Goal: Task Accomplishment & Management: Complete application form

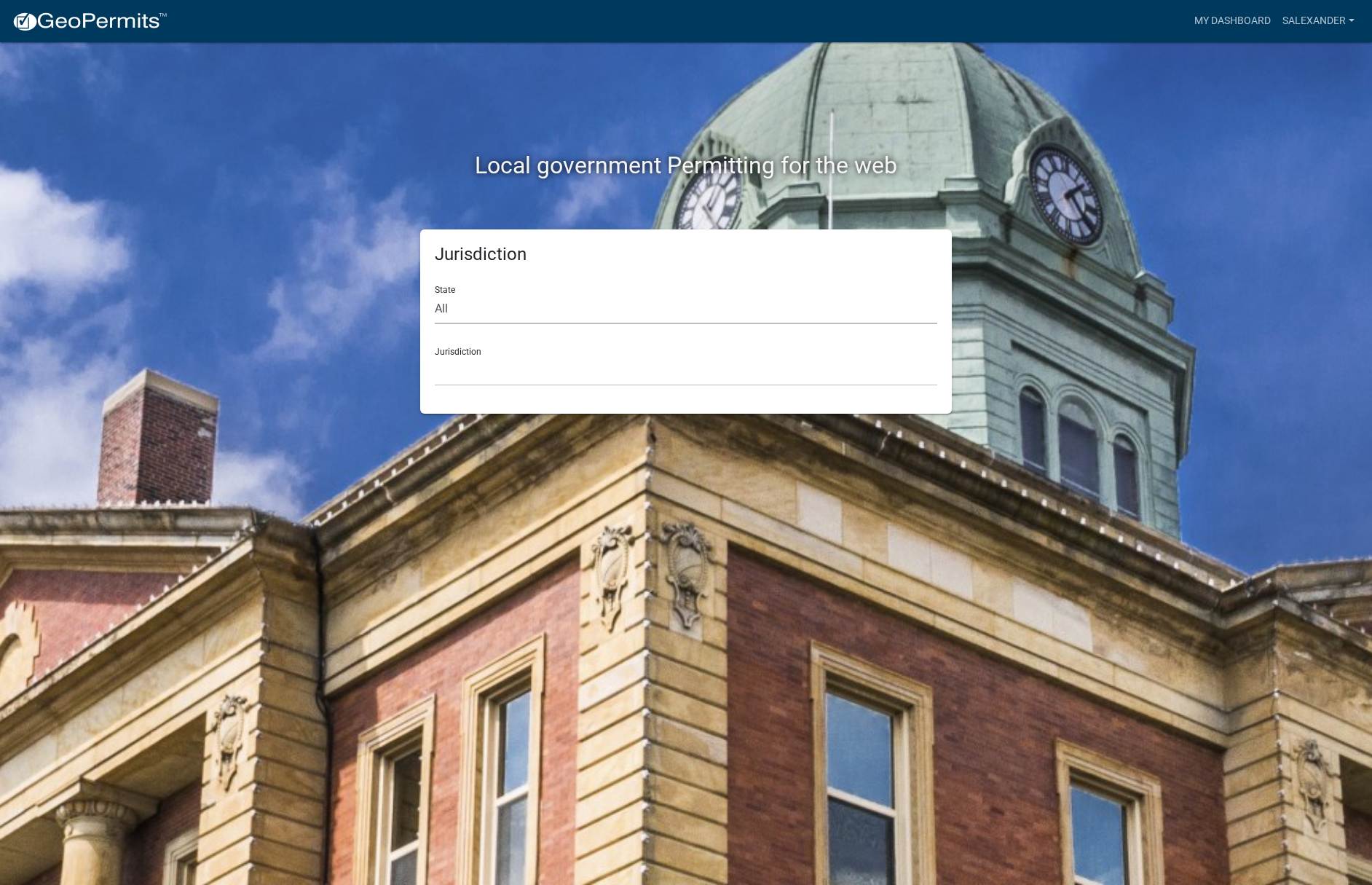
click at [474, 316] on select "All Colorado Georgia Indiana Iowa Kansas Minnesota Ohio South Carolina Wisconsin" at bounding box center [686, 309] width 503 height 30
select select "[US_STATE]"
click at [434, 294] on select "All Colorado Georgia Indiana Iowa Kansas Minnesota Ohio South Carolina Wisconsin" at bounding box center [686, 309] width 503 height 30
click at [468, 362] on select "City of Charlestown, Indiana City of Jeffersonville, Indiana City of Logansport…" at bounding box center [686, 371] width 503 height 30
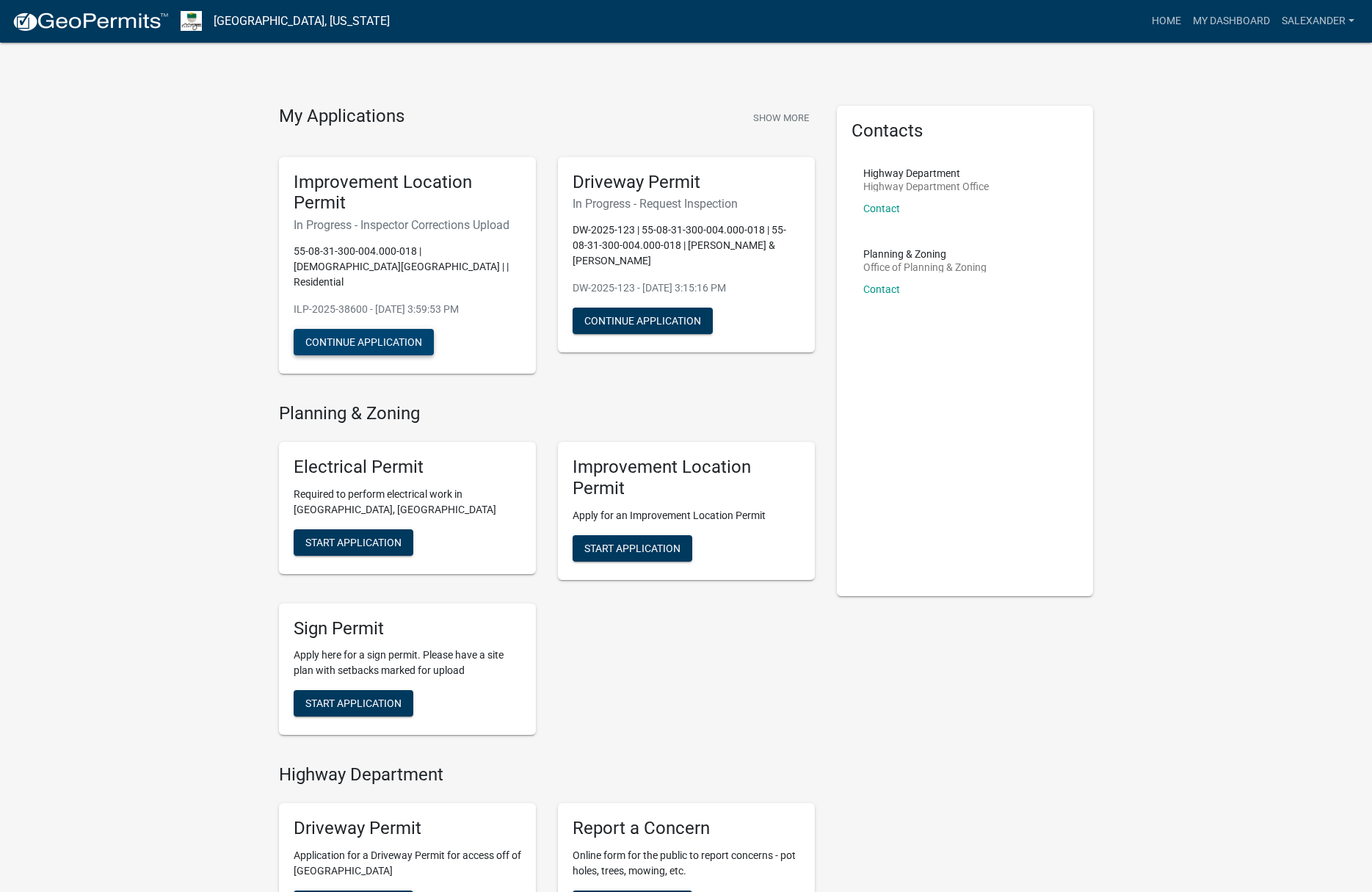
click at [357, 329] on button "Continue Application" at bounding box center [363, 341] width 140 height 27
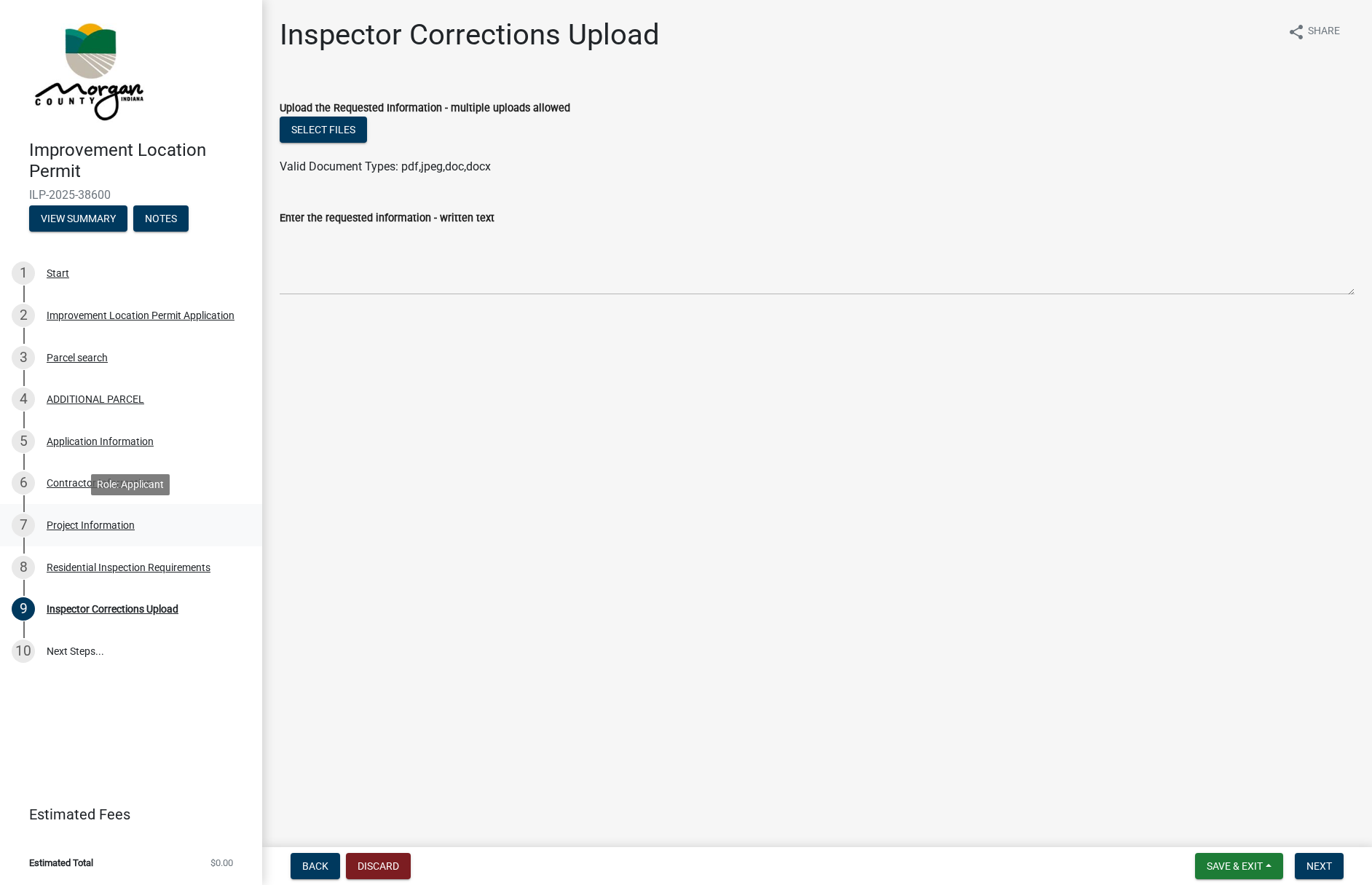
click at [107, 526] on div "Project Information" at bounding box center [90, 524] width 88 height 10
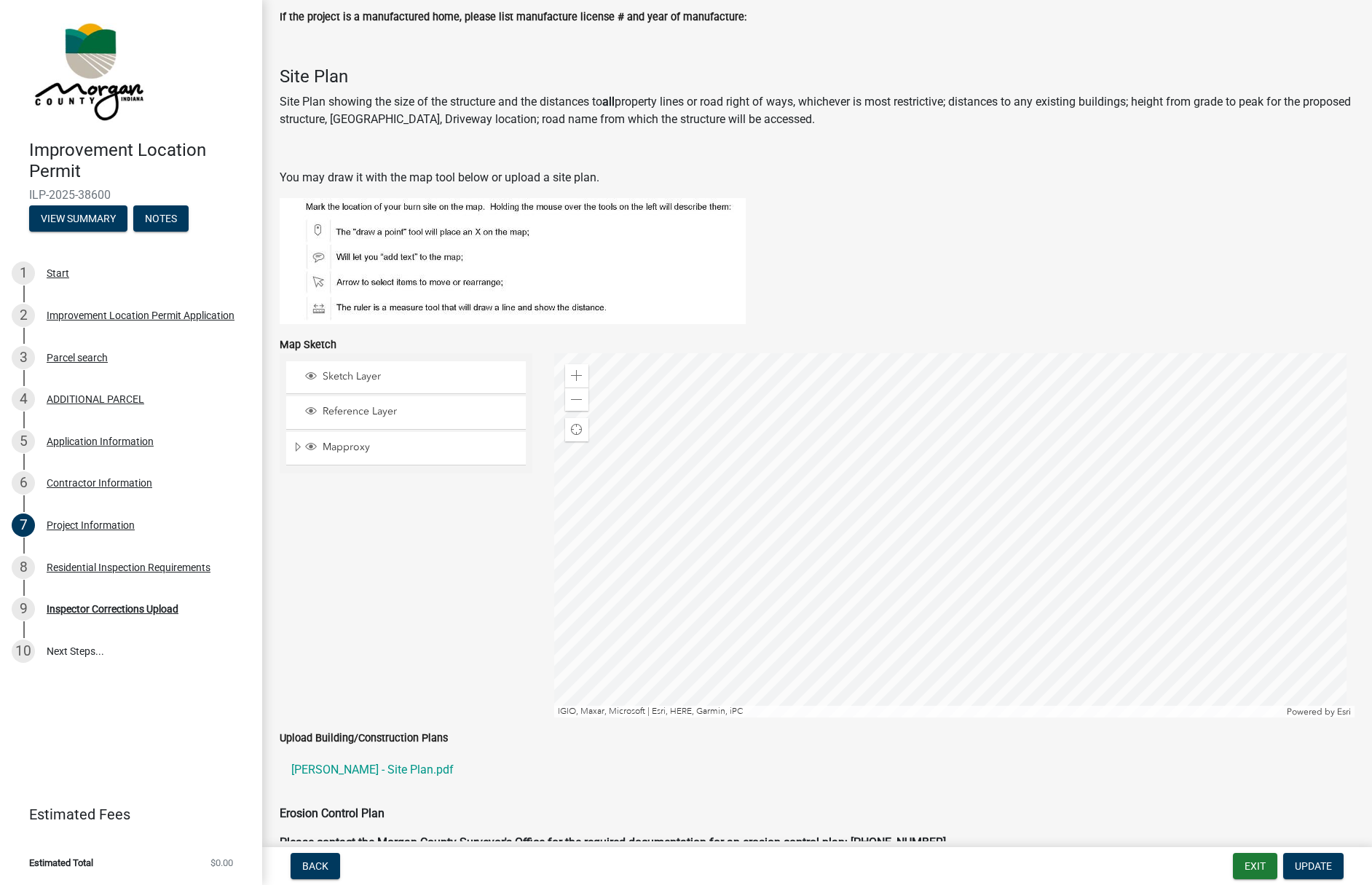
scroll to position [2965, 0]
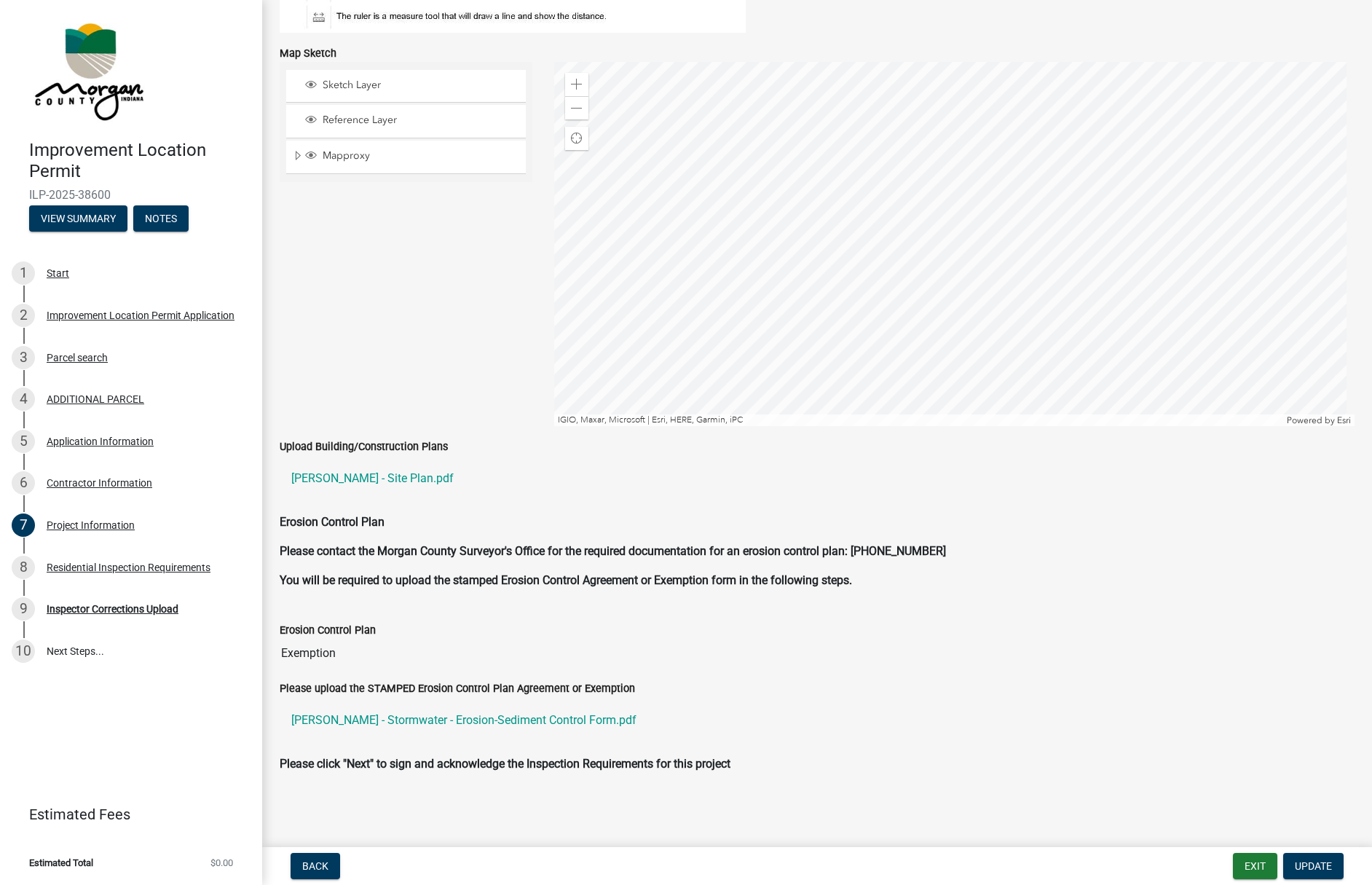
click at [331, 442] on label "Upload Building/Construction Plans" at bounding box center [363, 446] width 168 height 10
click at [331, 482] on link "[PERSON_NAME] - Site Plan.pdf" at bounding box center [817, 478] width 1074 height 35
click at [70, 654] on link "10 Next Steps..." at bounding box center [131, 651] width 262 height 42
click at [66, 565] on div "Residential Inspection Requirements" at bounding box center [128, 566] width 164 height 10
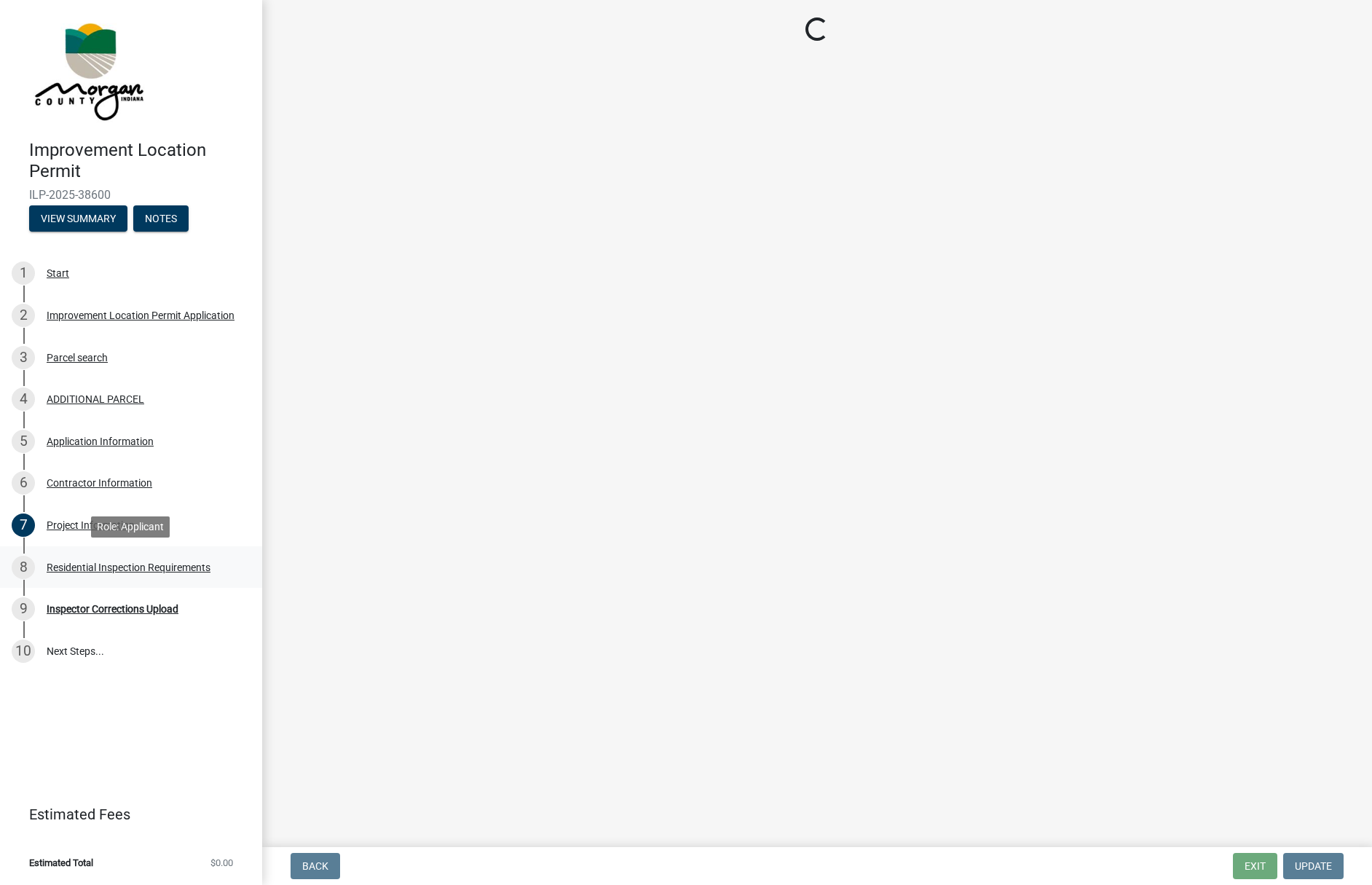
scroll to position [0, 0]
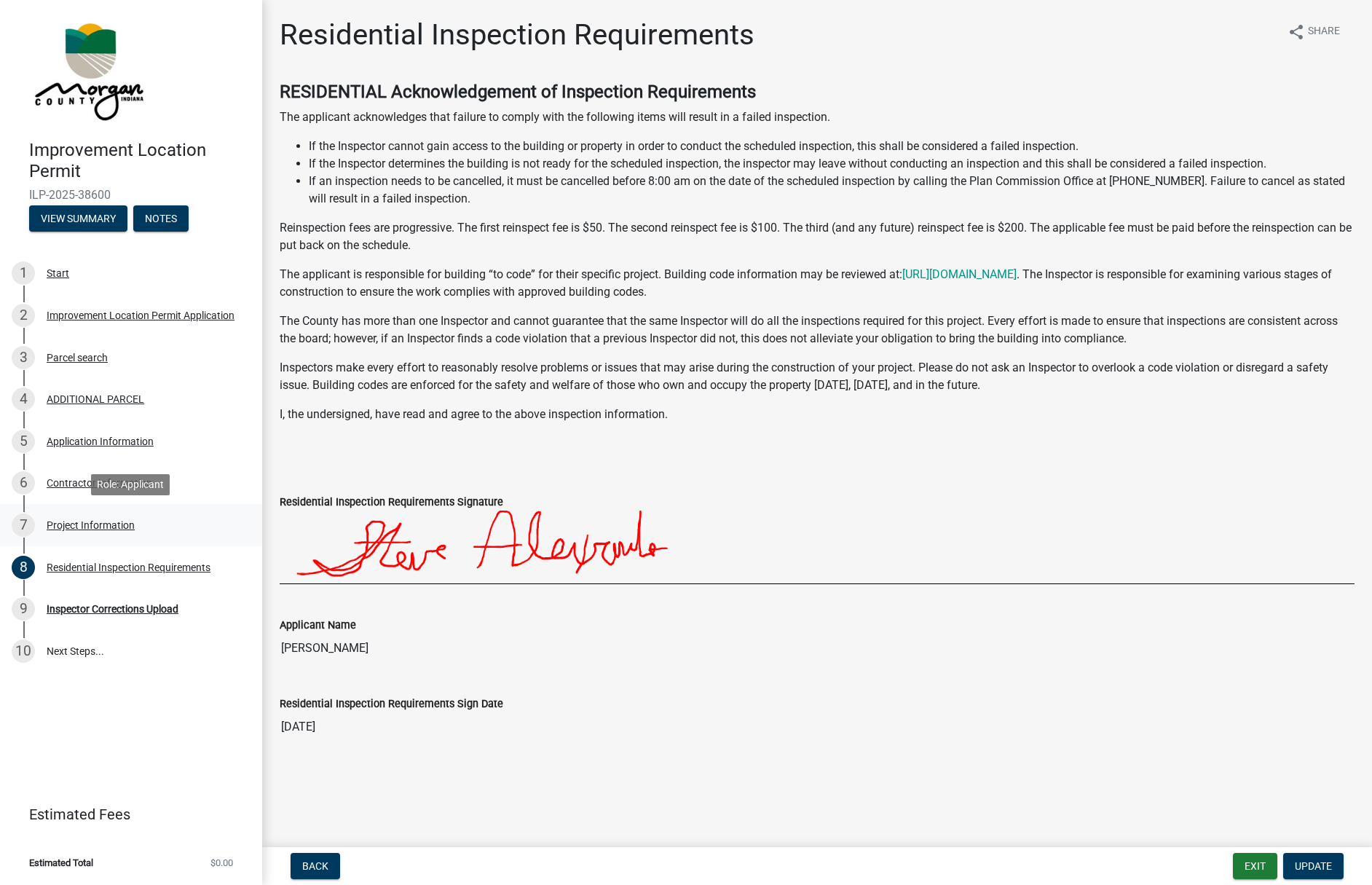
click at [78, 524] on div "Project Information" at bounding box center [90, 524] width 88 height 10
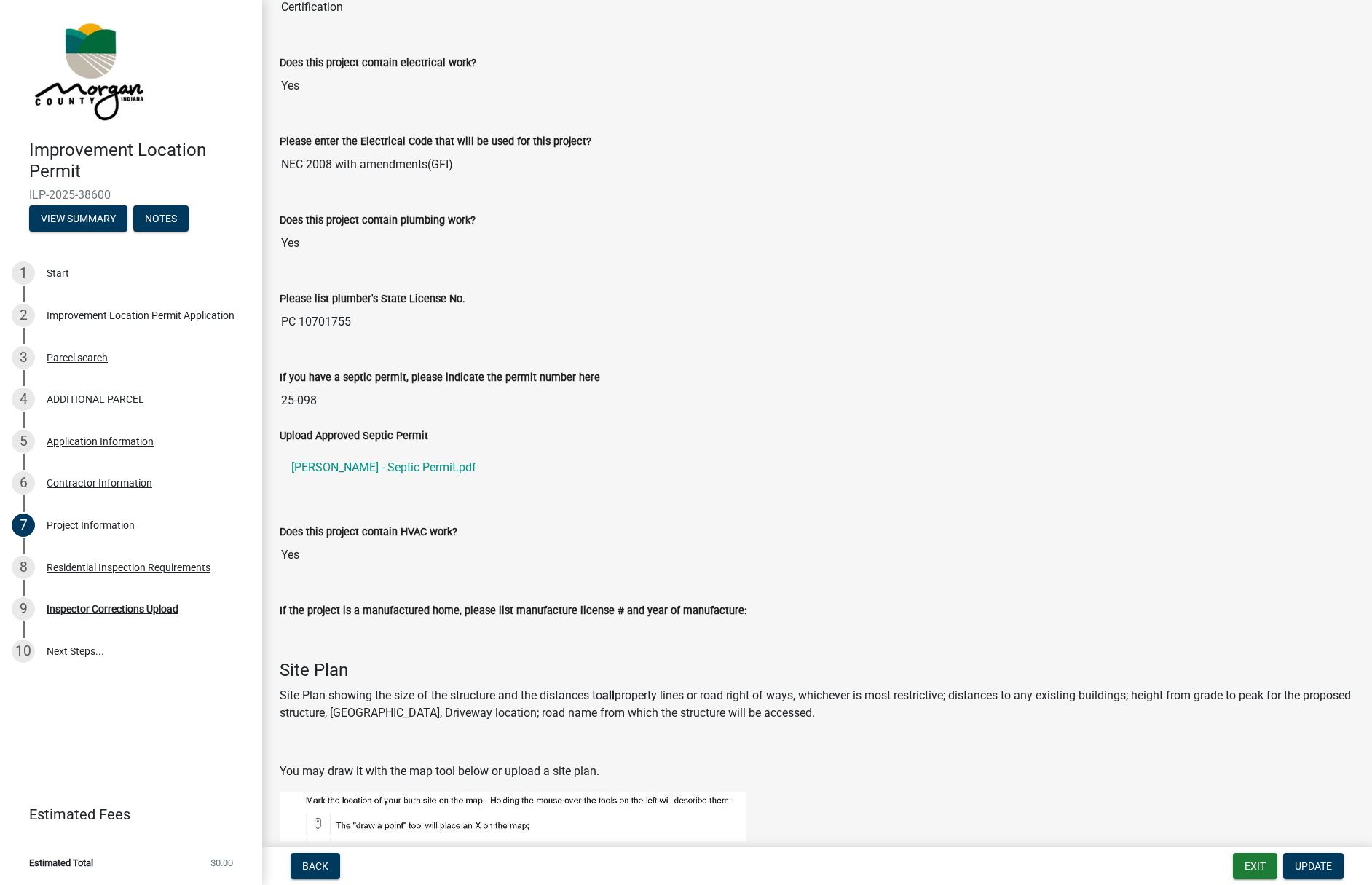
scroll to position [2184, 0]
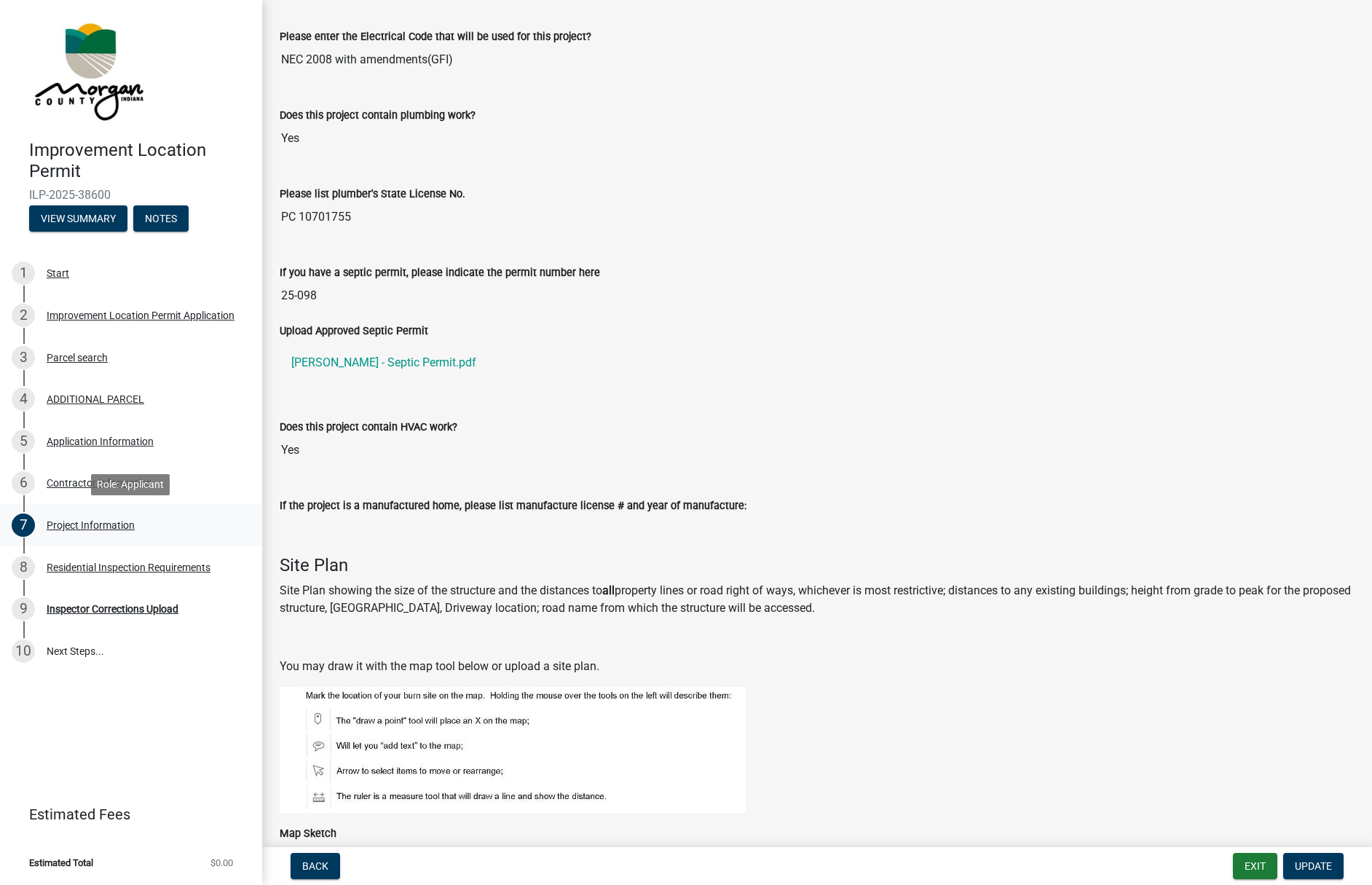
click at [76, 526] on div "Project Information" at bounding box center [90, 524] width 88 height 10
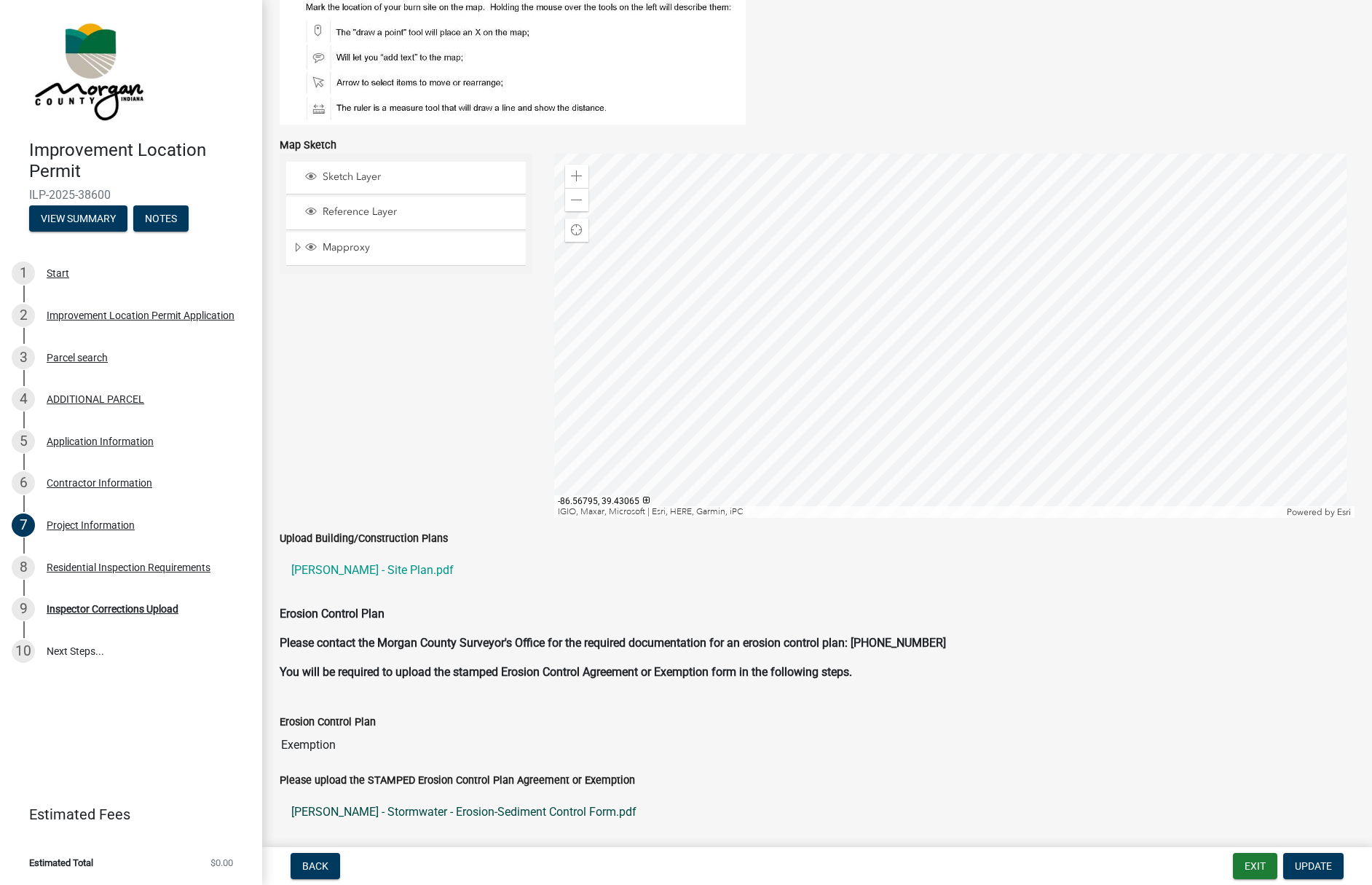
scroll to position [2913, 0]
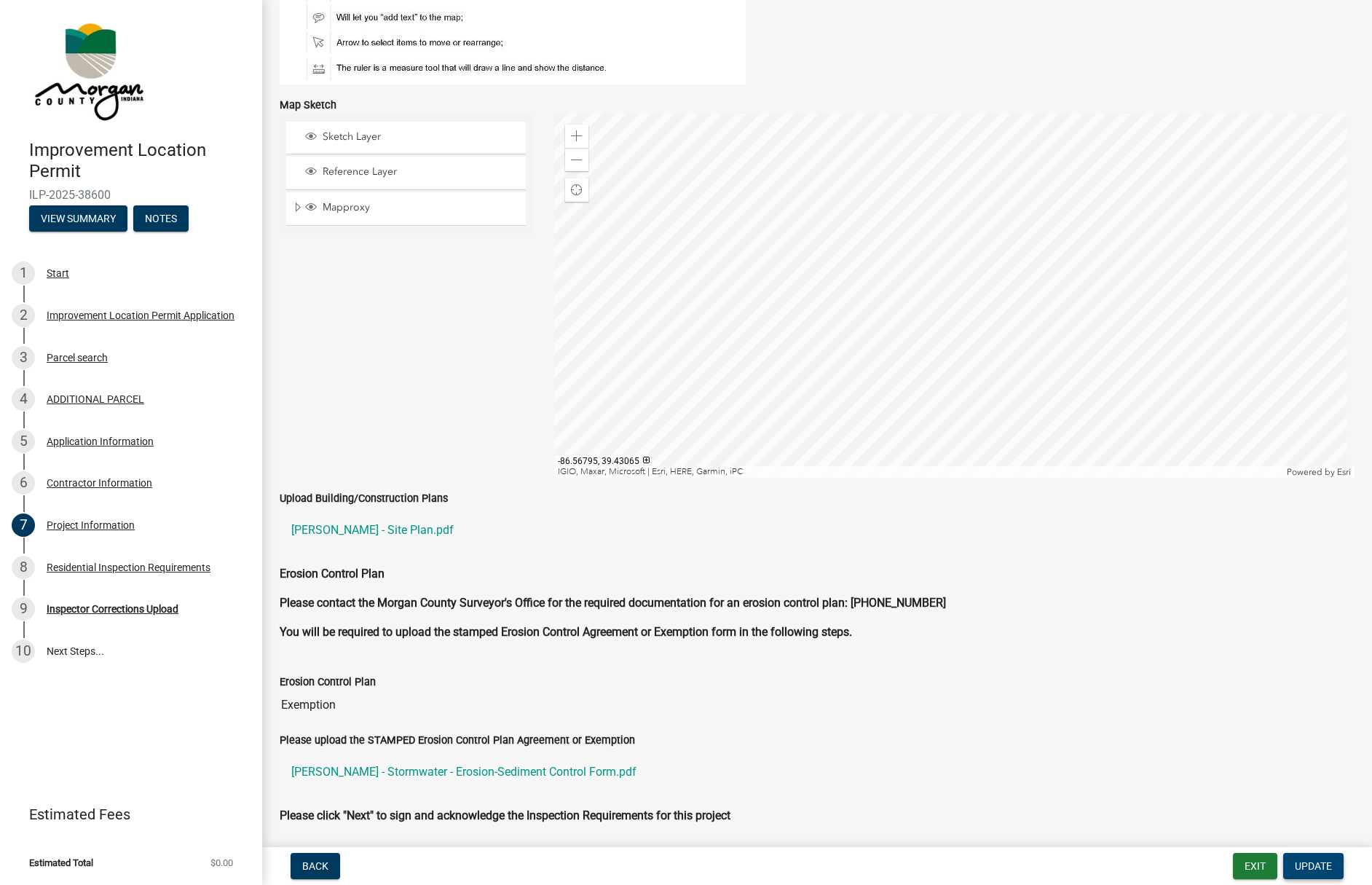
click at [1320, 869] on span "Update" at bounding box center [1313, 866] width 37 height 12
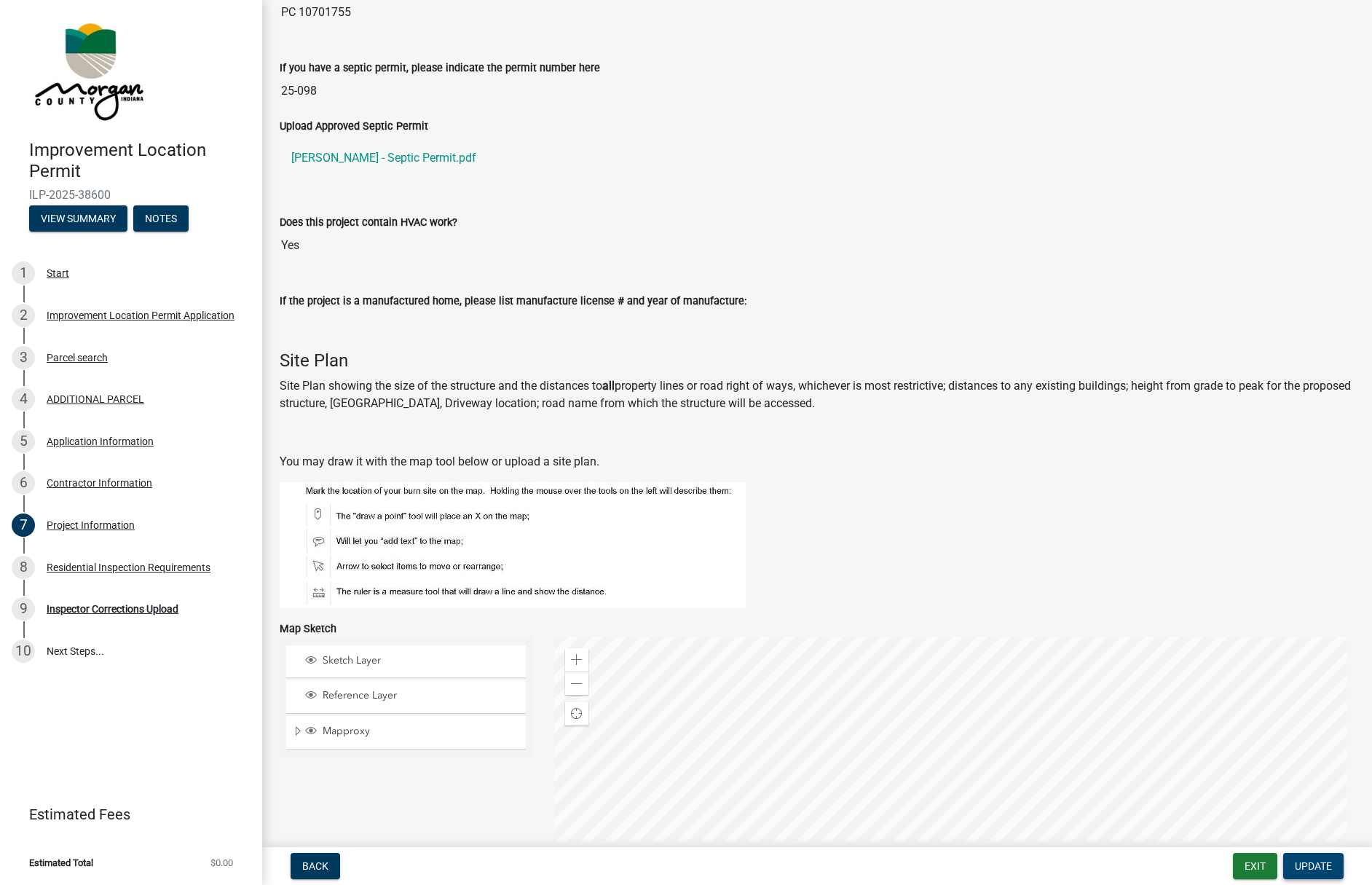
scroll to position [2403, 0]
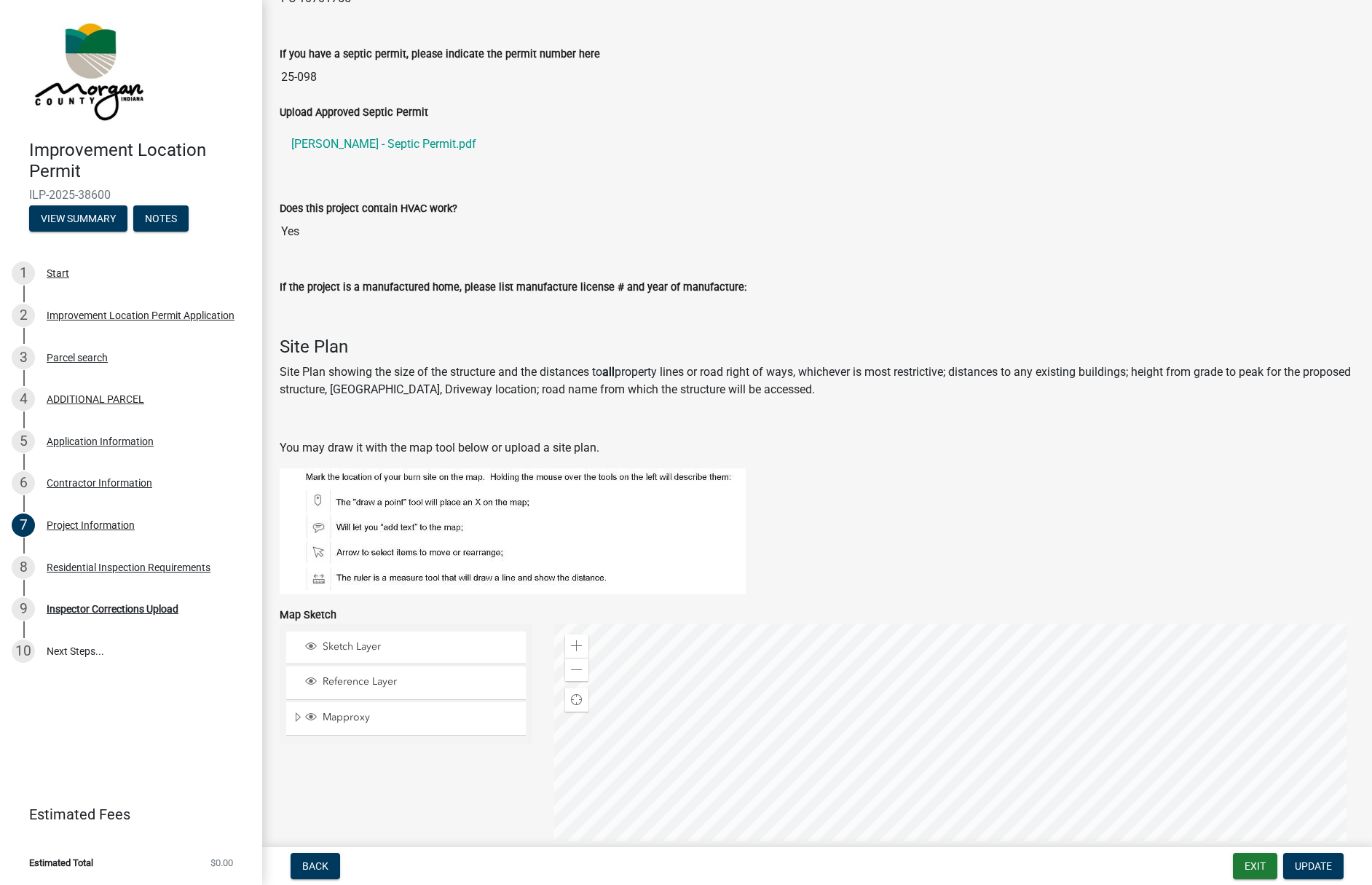
click at [308, 351] on h4 "Site Plan" at bounding box center [817, 346] width 1074 height 21
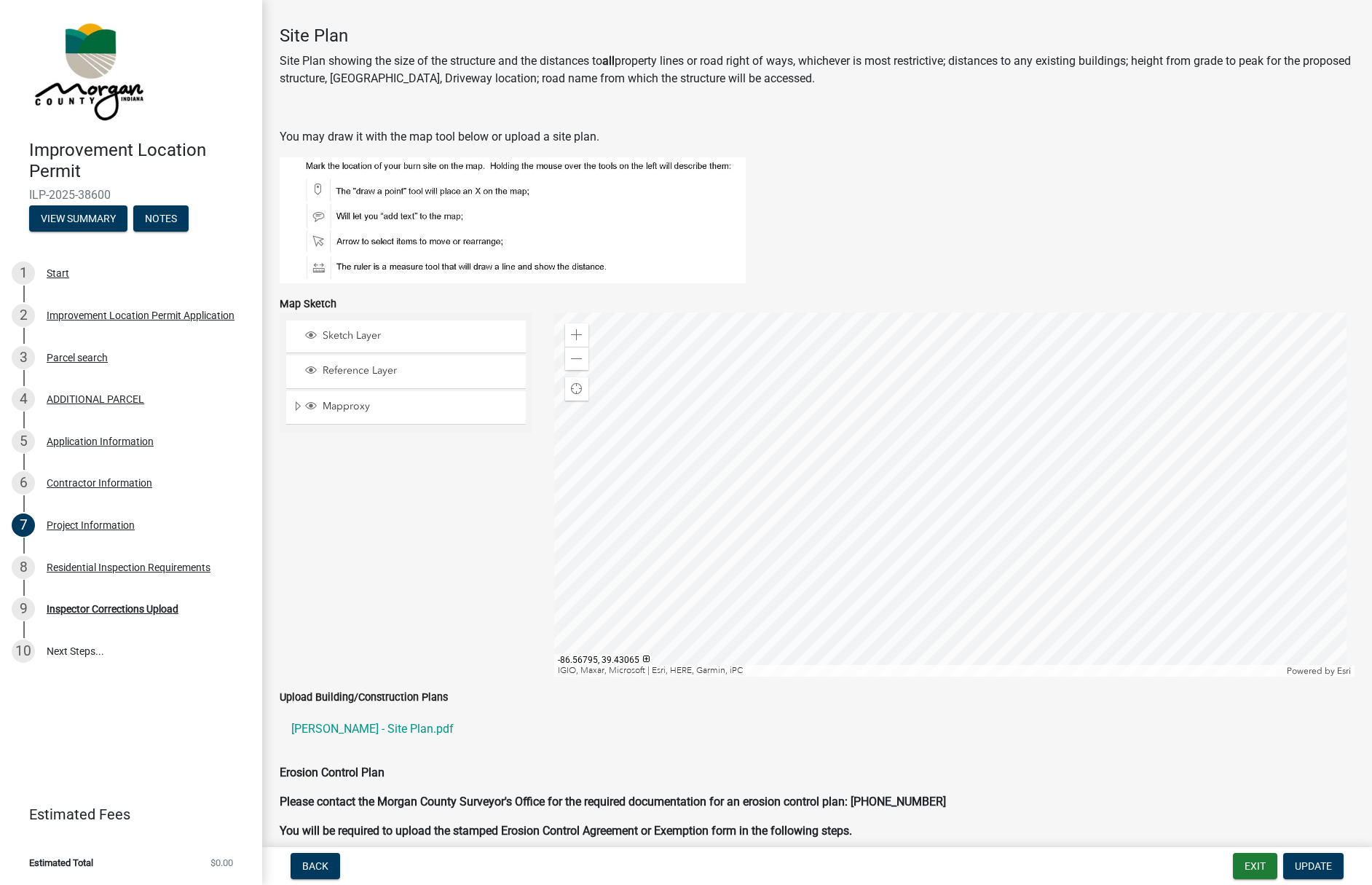
scroll to position [2767, 0]
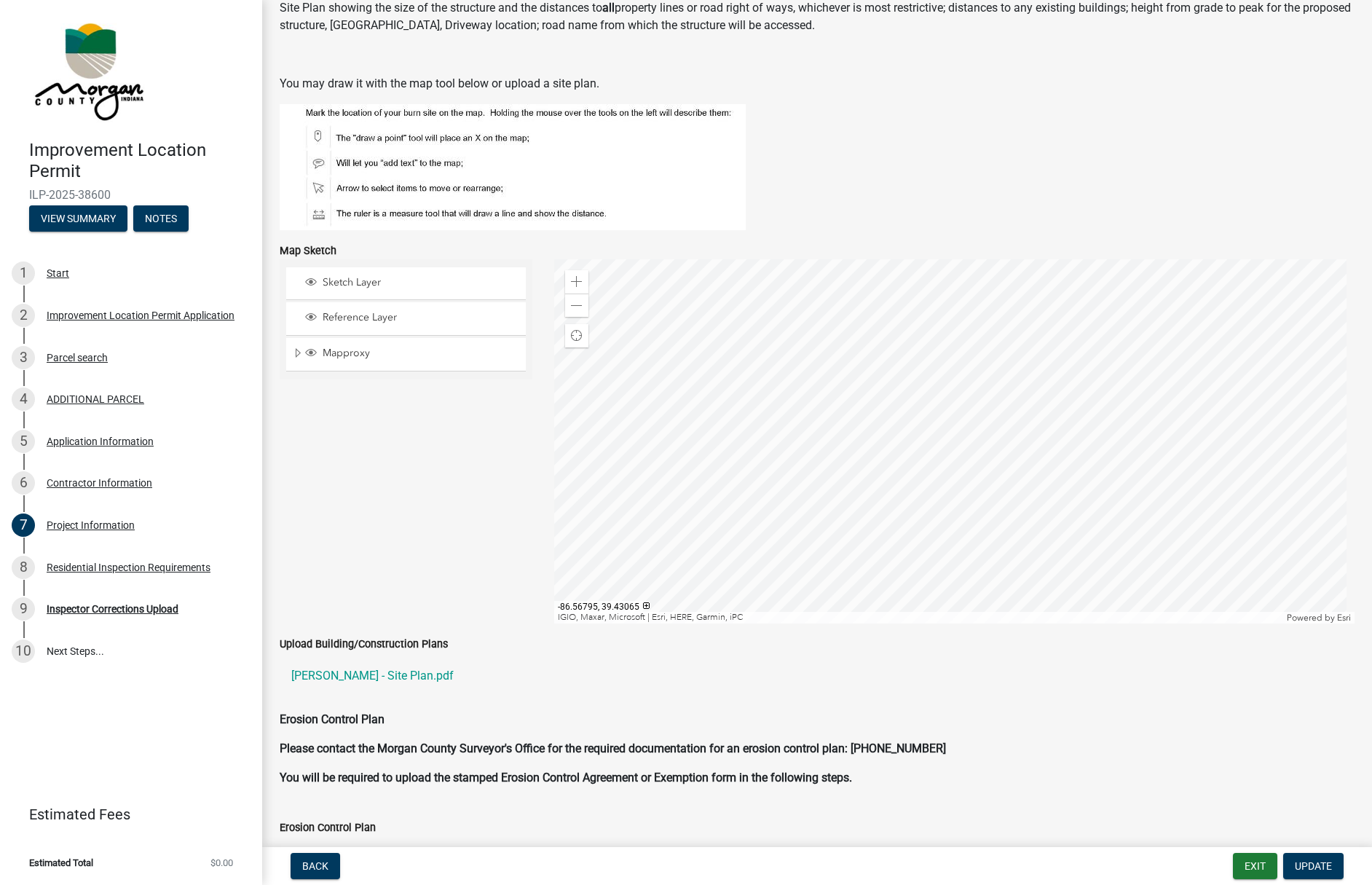
click at [348, 643] on label "Upload Building/Construction Plans" at bounding box center [363, 644] width 168 height 10
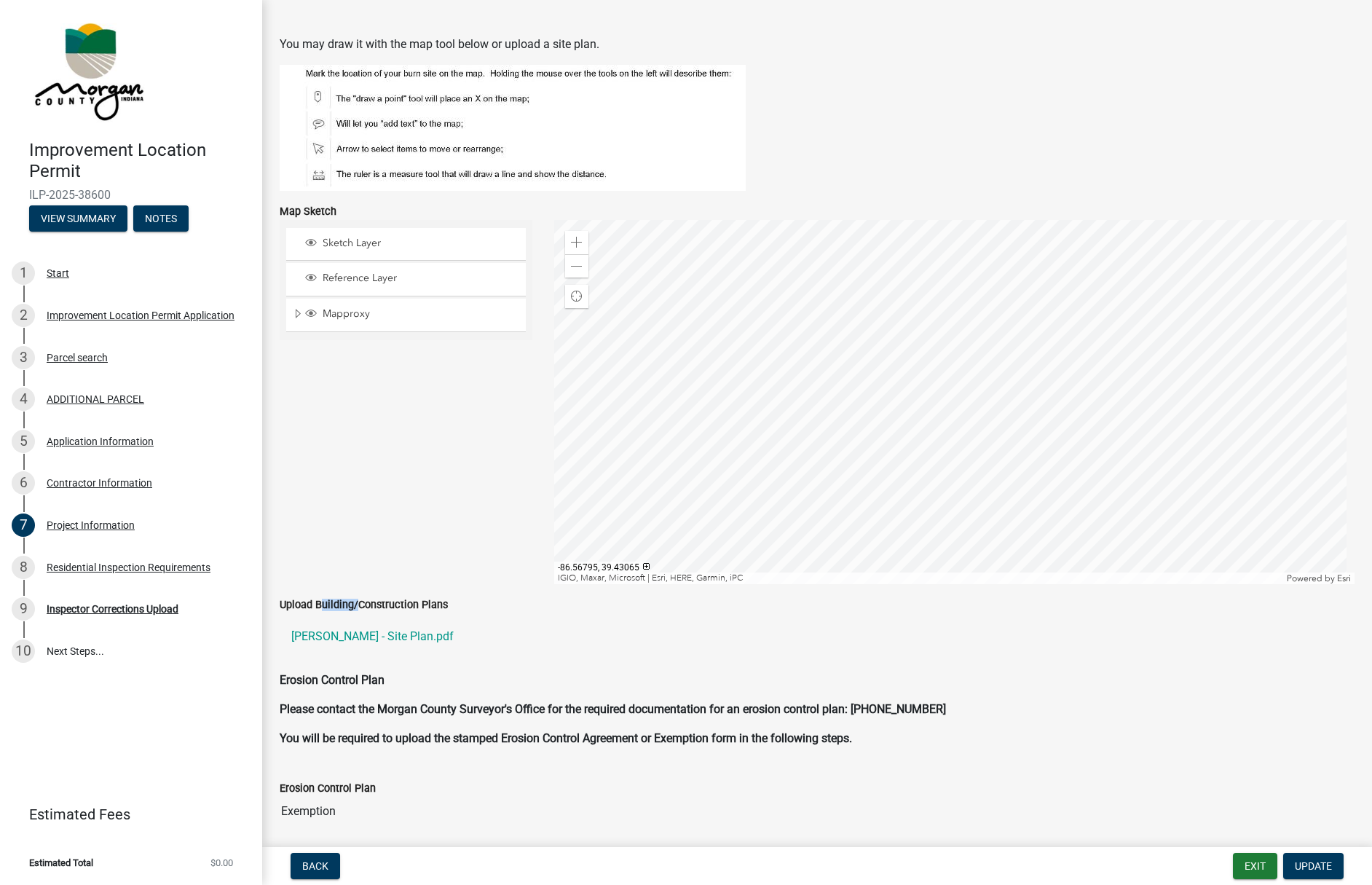
scroll to position [2840, 0]
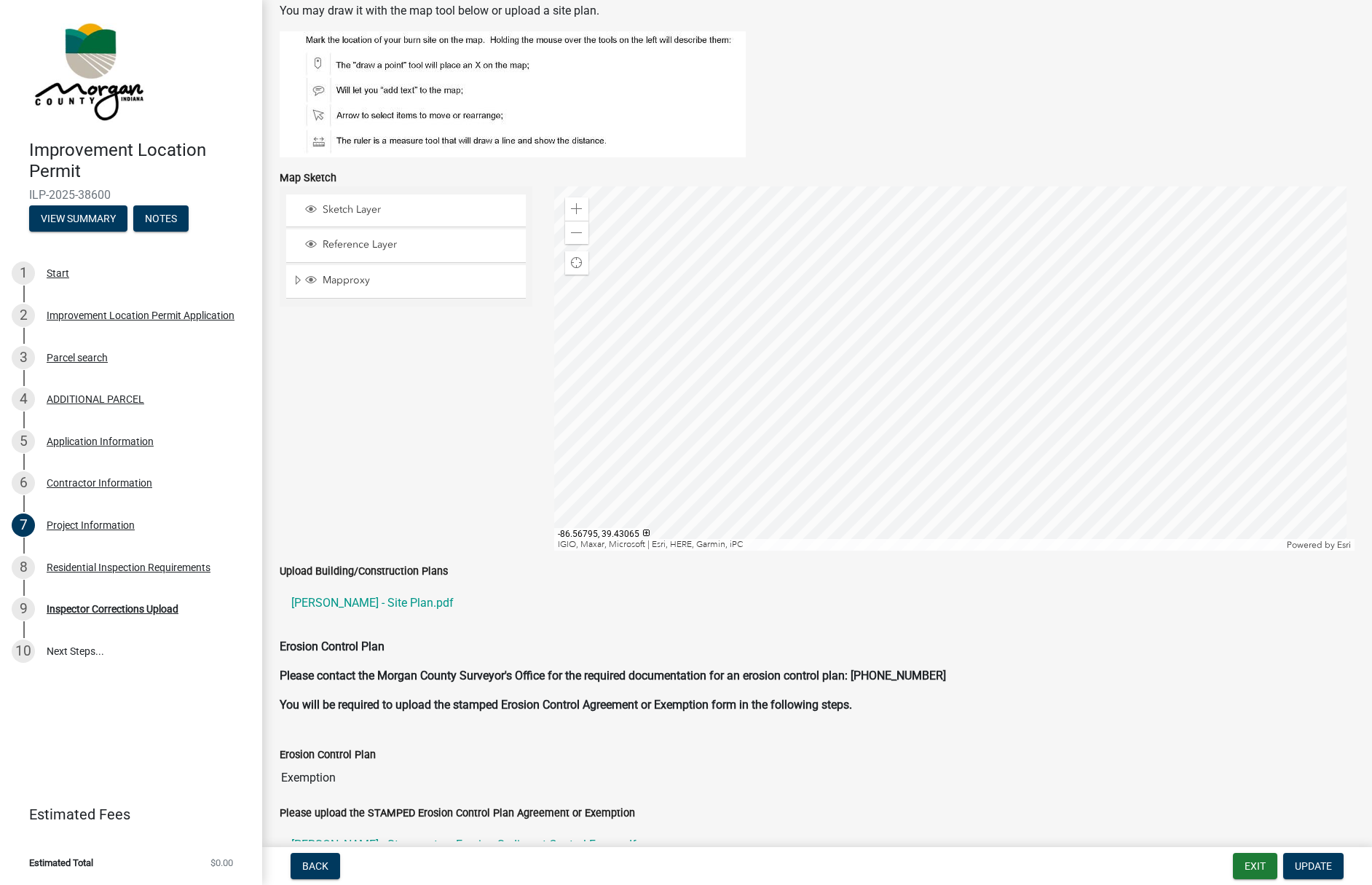
click at [477, 627] on div "Upload Building/Construction Plans Hogan - Site Plan.pdf" at bounding box center [817, 599] width 1096 height 76
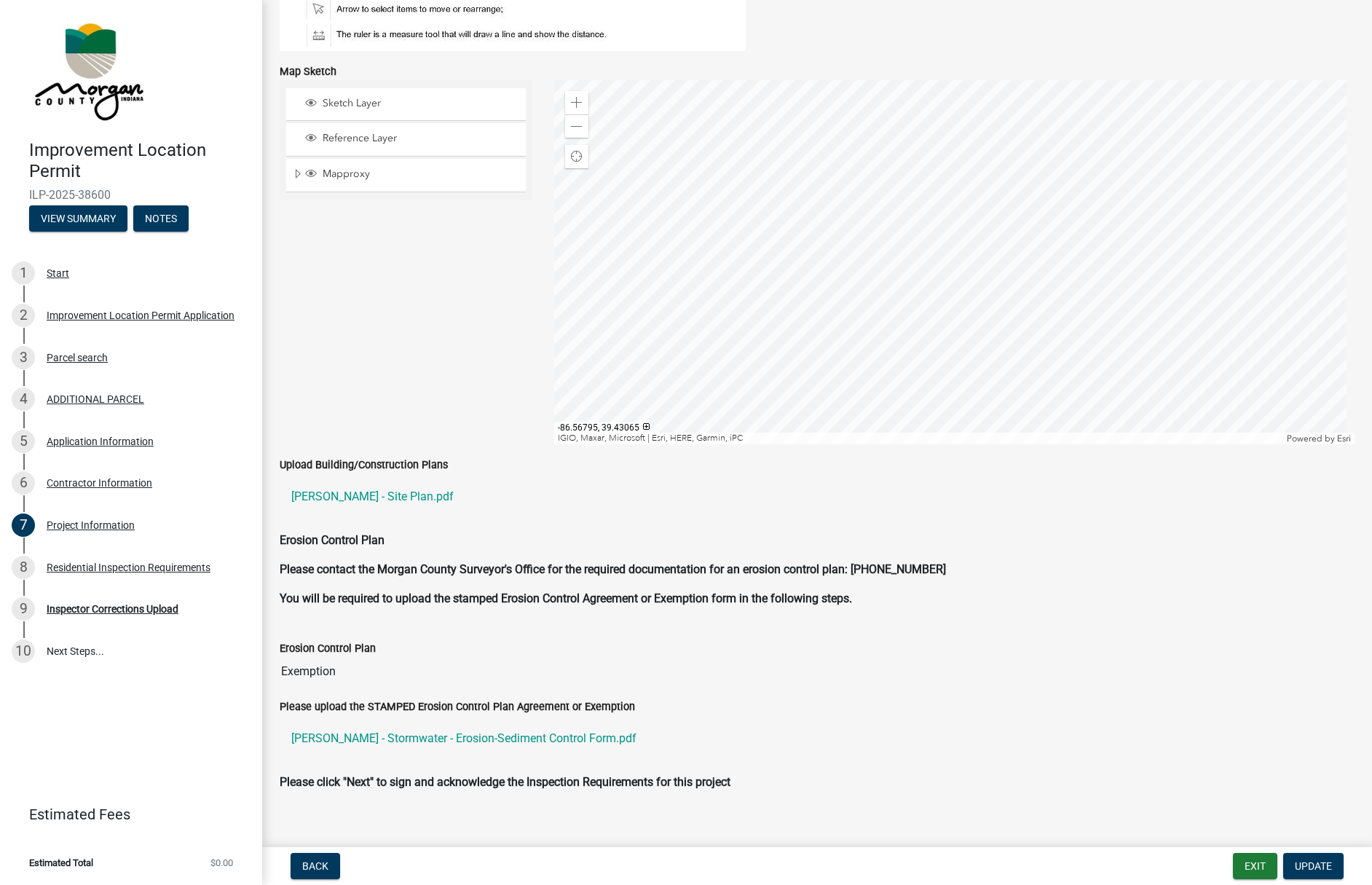
scroll to position [2965, 0]
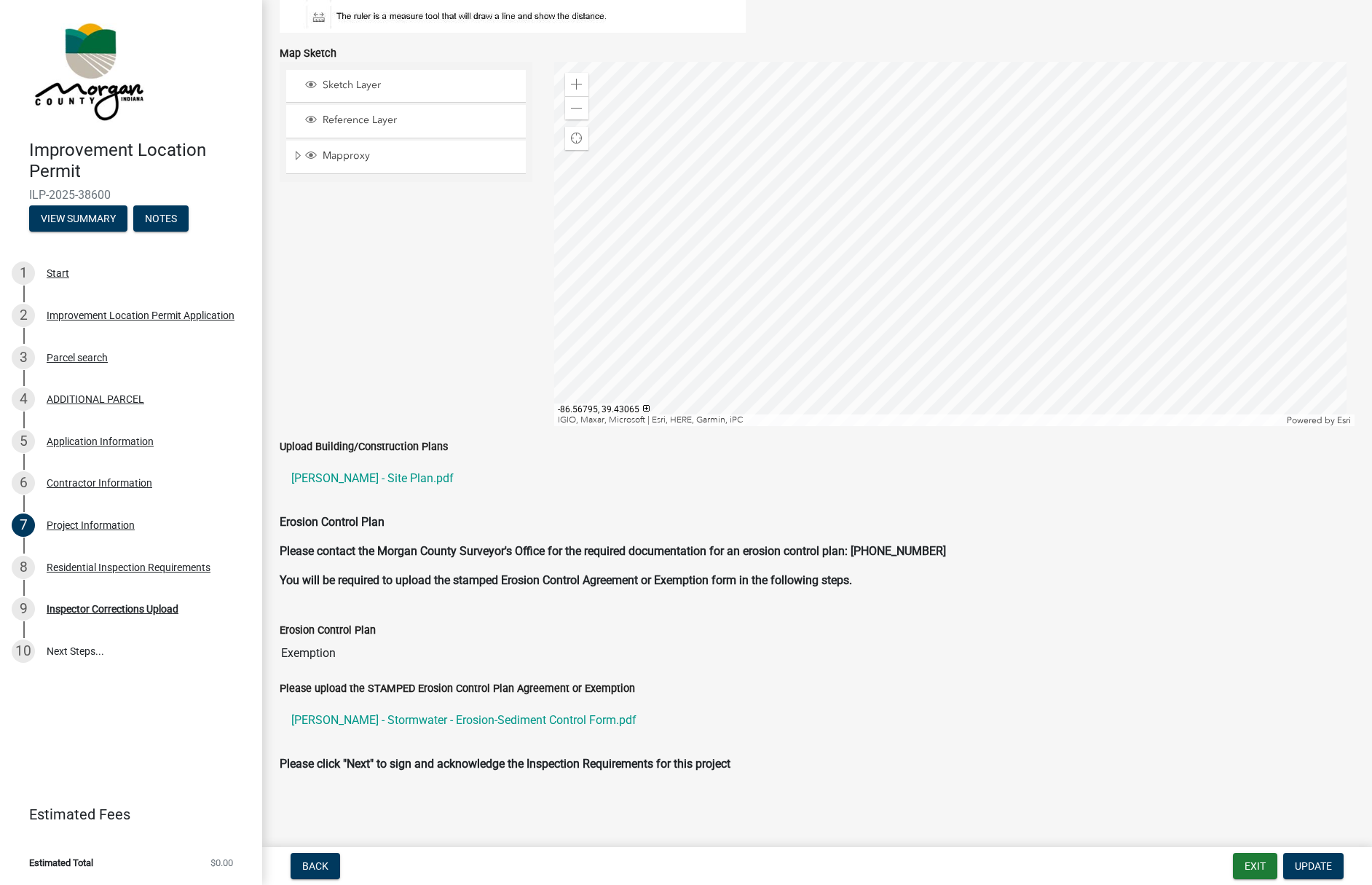
click at [358, 442] on label "Upload Building/Construction Plans" at bounding box center [363, 446] width 168 height 10
click at [358, 445] on label "Upload Building/Construction Plans" at bounding box center [363, 446] width 168 height 10
click at [320, 445] on label "Upload Building/Construction Plans" at bounding box center [363, 446] width 168 height 10
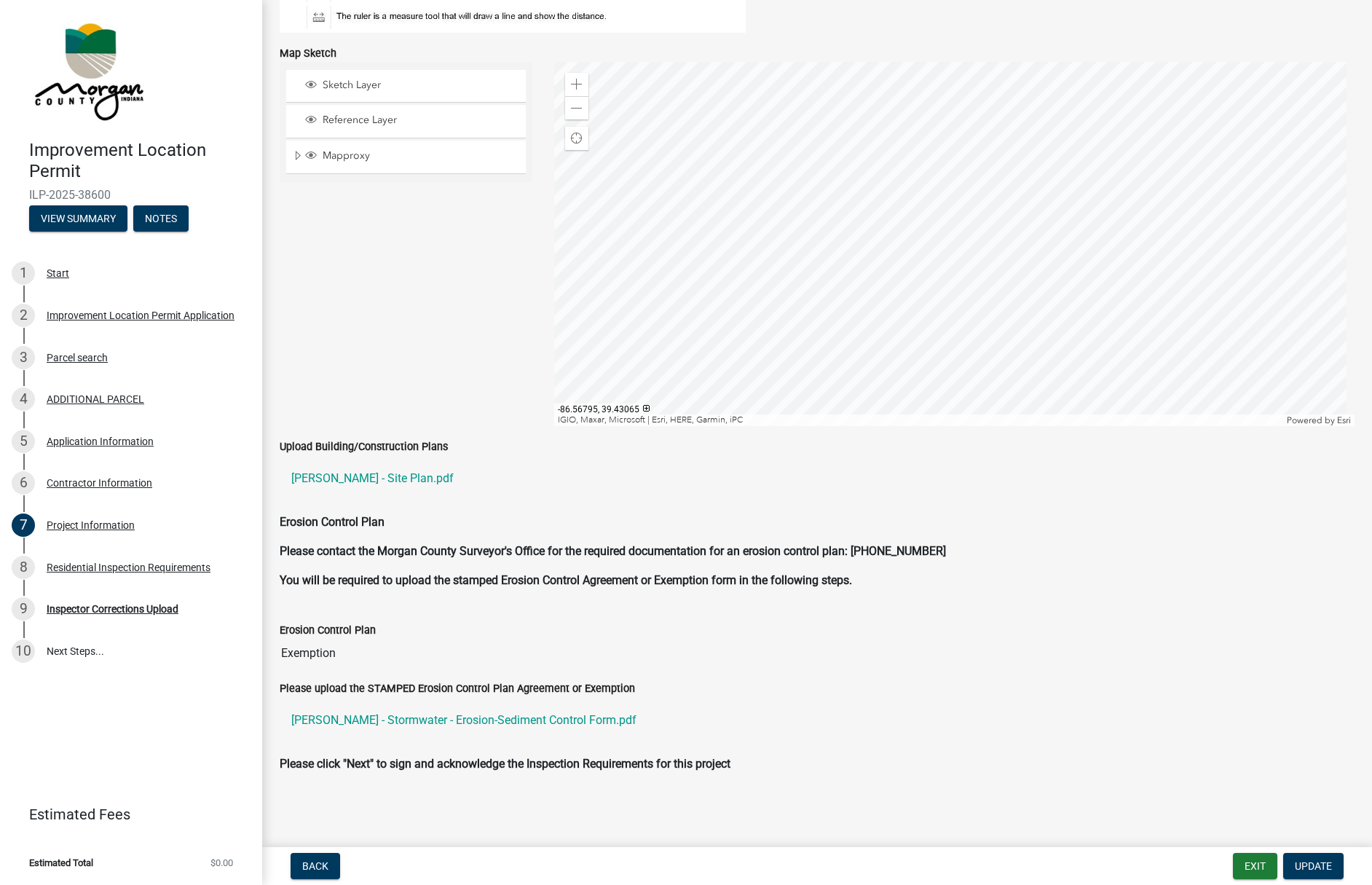
click at [1056, 574] on p "You will be required to upload the stamped Erosion Control Agreement or Exempti…" at bounding box center [817, 580] width 1074 height 17
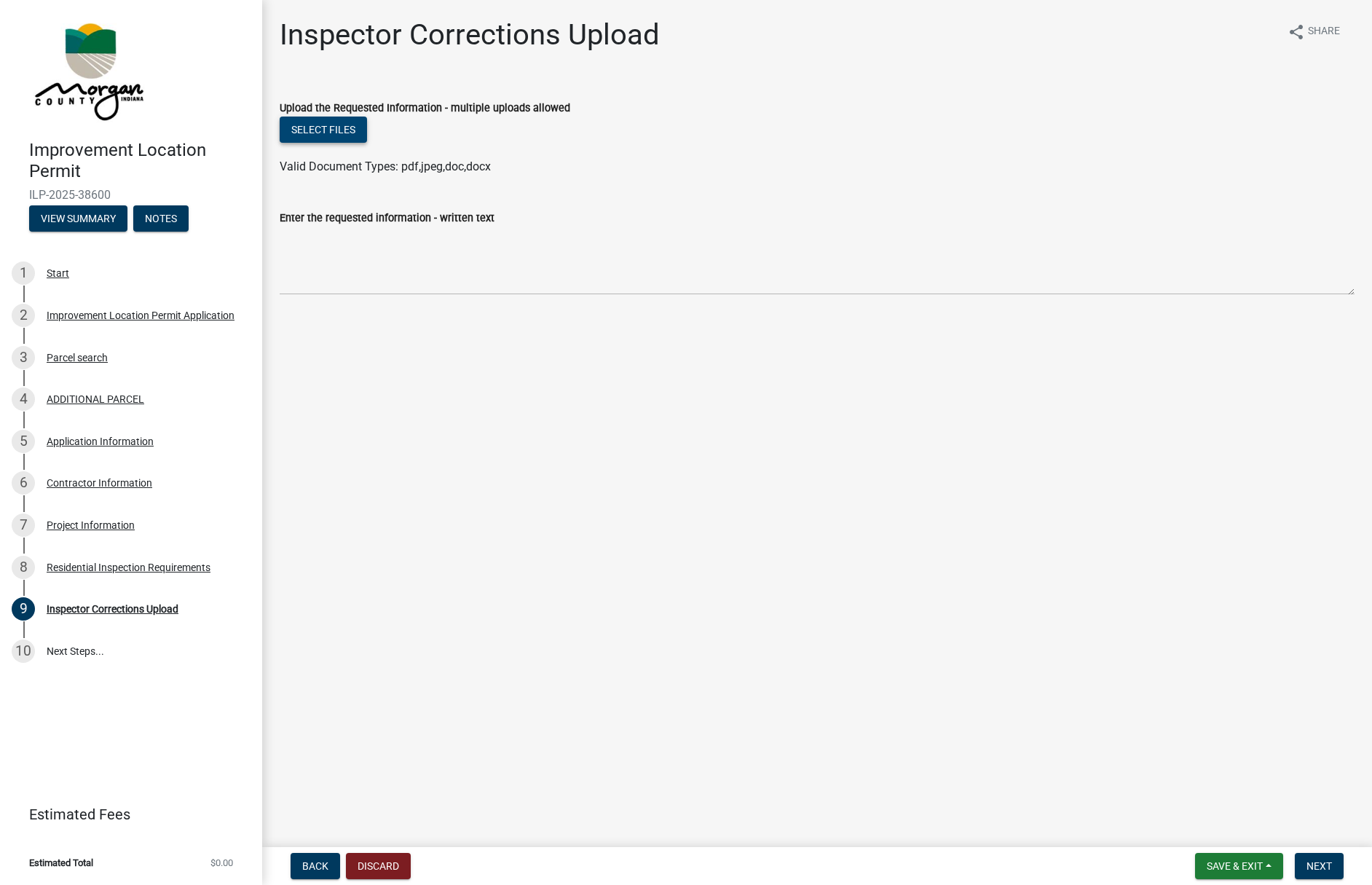
click at [307, 129] on button "Select files" at bounding box center [323, 129] width 87 height 26
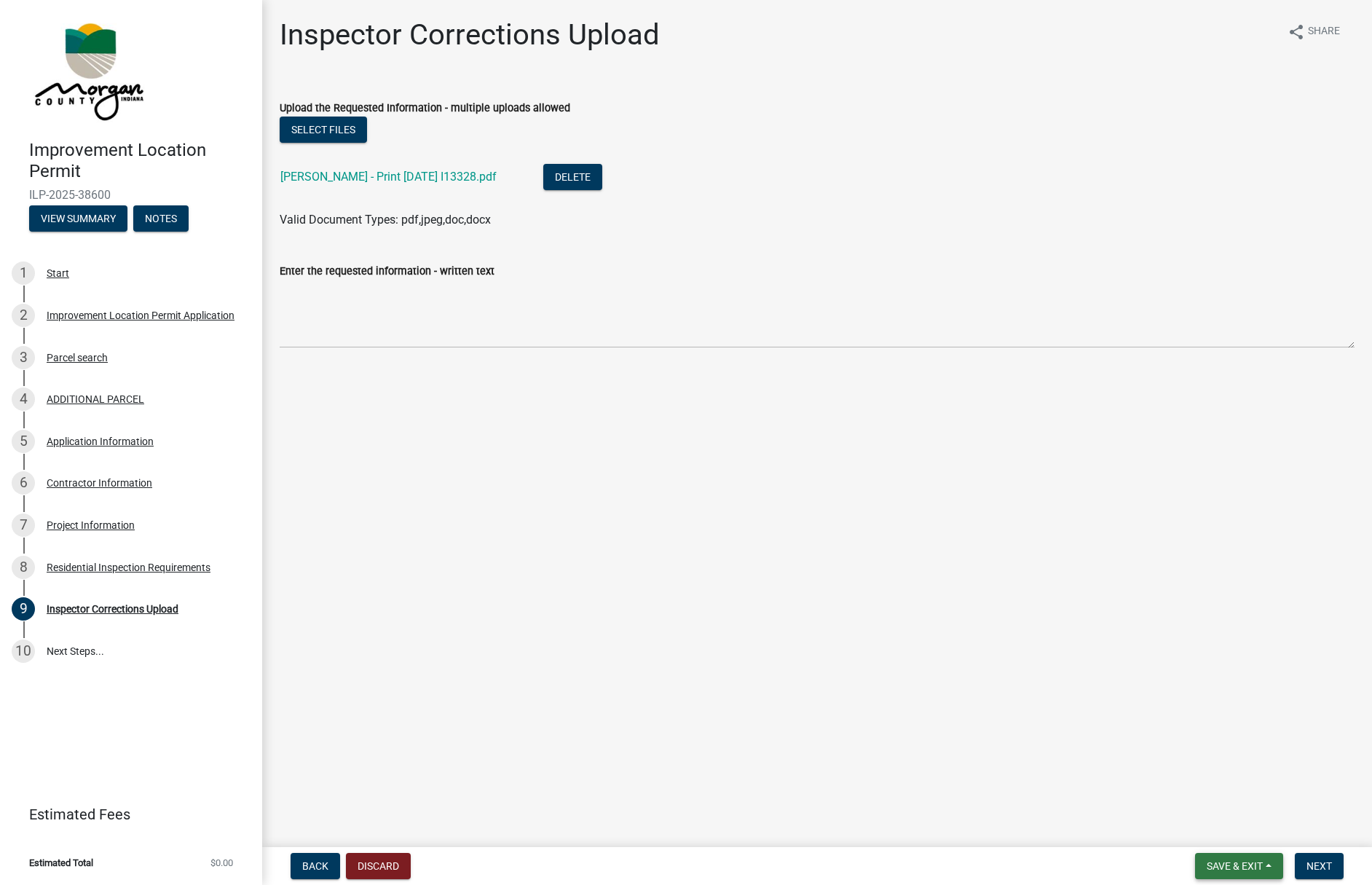
drag, startPoint x: 1240, startPoint y: 860, endPoint x: 1230, endPoint y: 755, distance: 105.5
click at [1221, 749] on wm-app "Improvement Location Permit ILP-2025-38600 View Summary Notes 1 Start 2 Improve…" at bounding box center [686, 442] width 1372 height 885
click at [1324, 868] on span "Next" at bounding box center [1319, 866] width 25 height 12
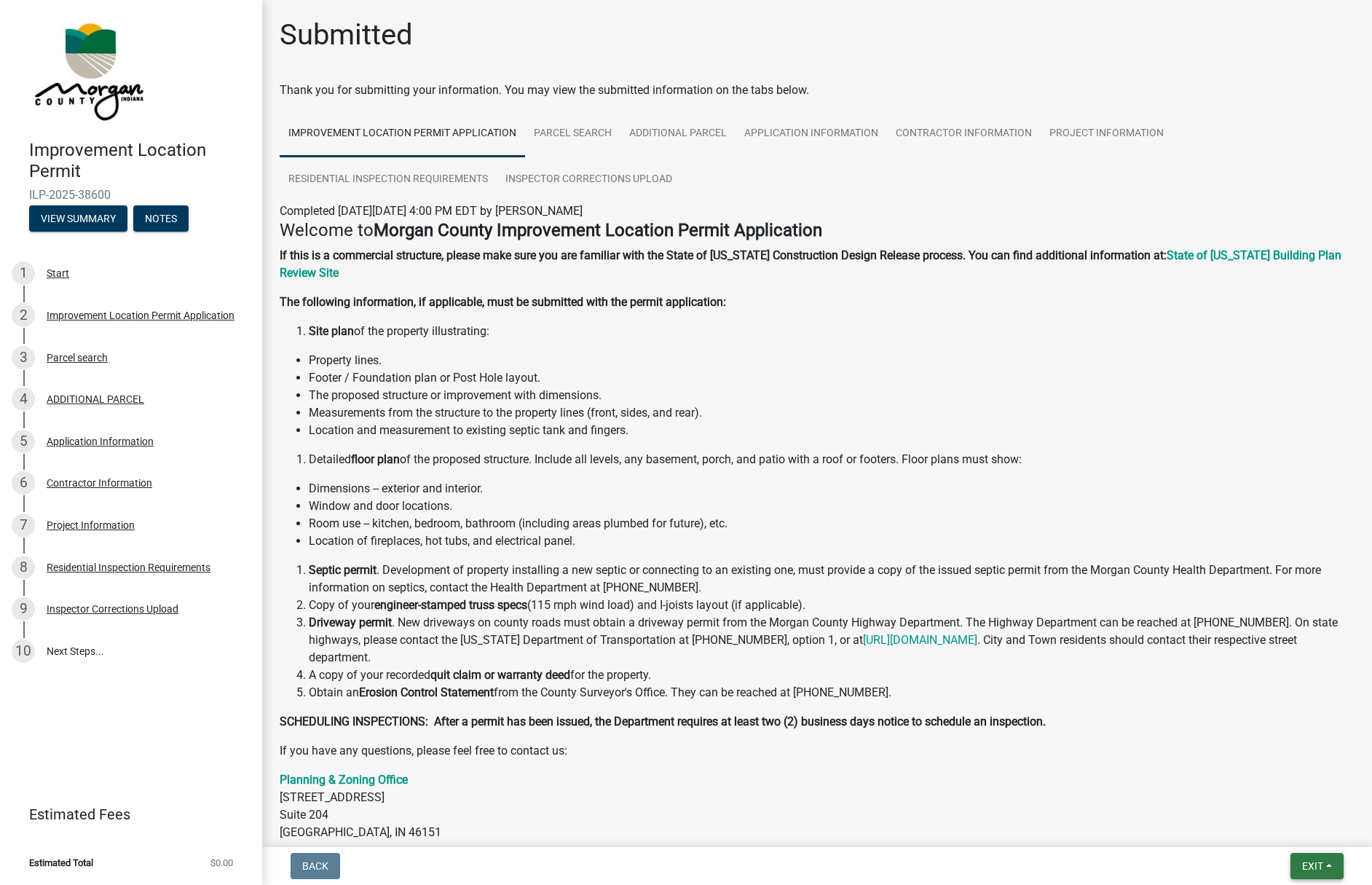
click at [1311, 860] on span "Exit" at bounding box center [1312, 866] width 21 height 12
click at [1269, 830] on button "Save & Exit" at bounding box center [1286, 828] width 117 height 35
